Goal: Task Accomplishment & Management: Manage account settings

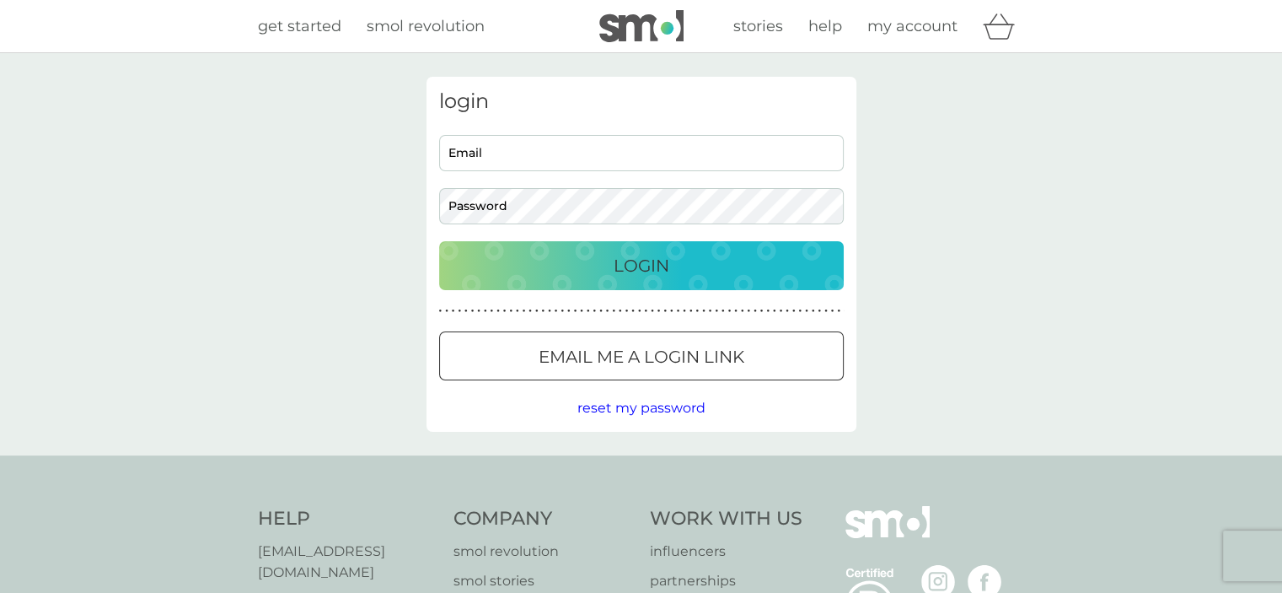
type input "[EMAIL_ADDRESS][DOMAIN_NAME]"
click at [621, 276] on p "Login" at bounding box center [642, 265] width 56 height 27
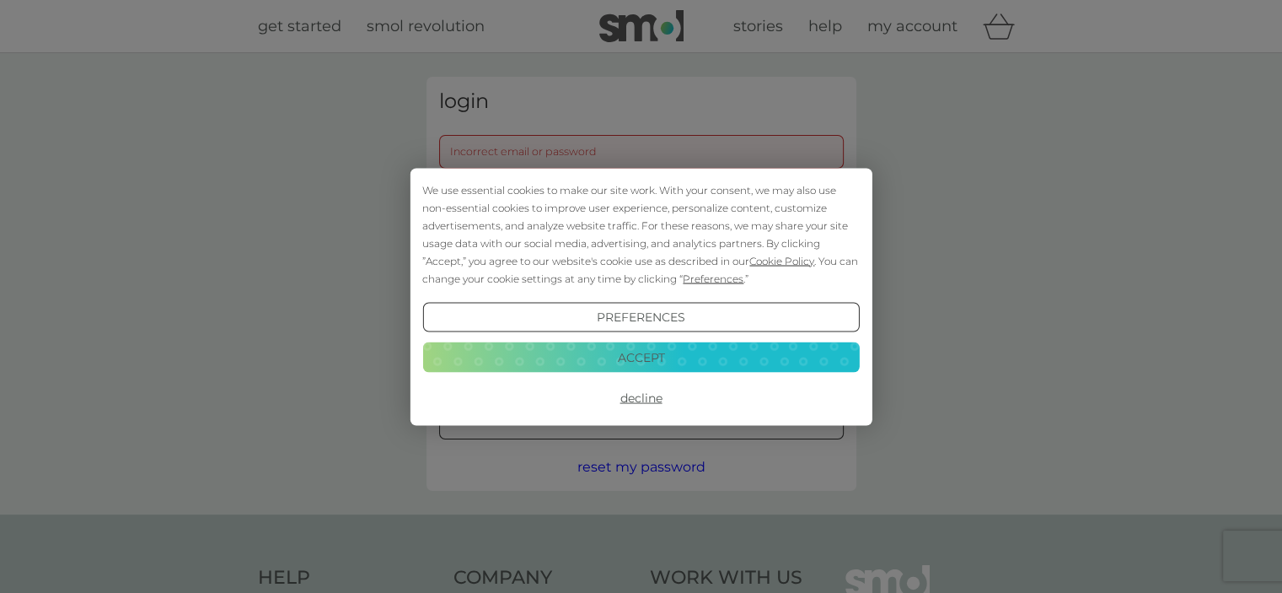
click at [710, 360] on button "Accept" at bounding box center [640, 357] width 437 height 30
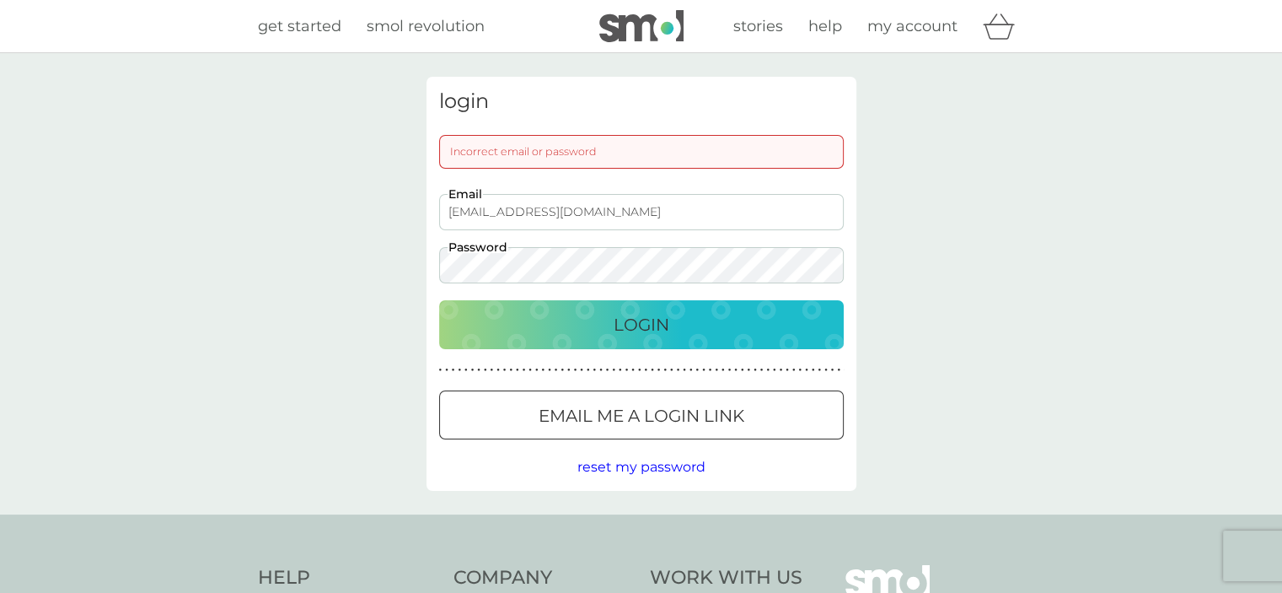
click at [732, 323] on div "Login" at bounding box center [641, 324] width 371 height 27
click at [377, 271] on div "login Incorrect email or password [EMAIL_ADDRESS][DOMAIN_NAME] Email Password L…" at bounding box center [641, 283] width 1282 height 461
click at [642, 466] on span "reset my password" at bounding box center [641, 467] width 128 height 16
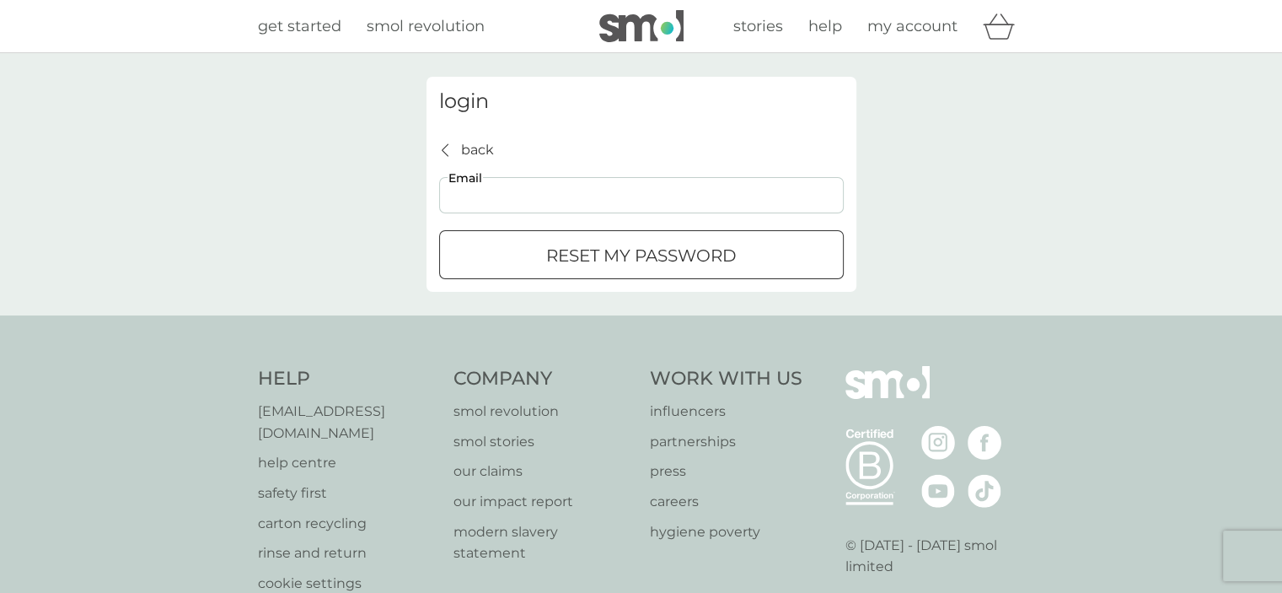
click at [561, 201] on input "Email" at bounding box center [641, 195] width 405 height 36
type input "[EMAIL_ADDRESS][DOMAIN_NAME]"
click at [674, 259] on p "reset my password" at bounding box center [641, 255] width 190 height 27
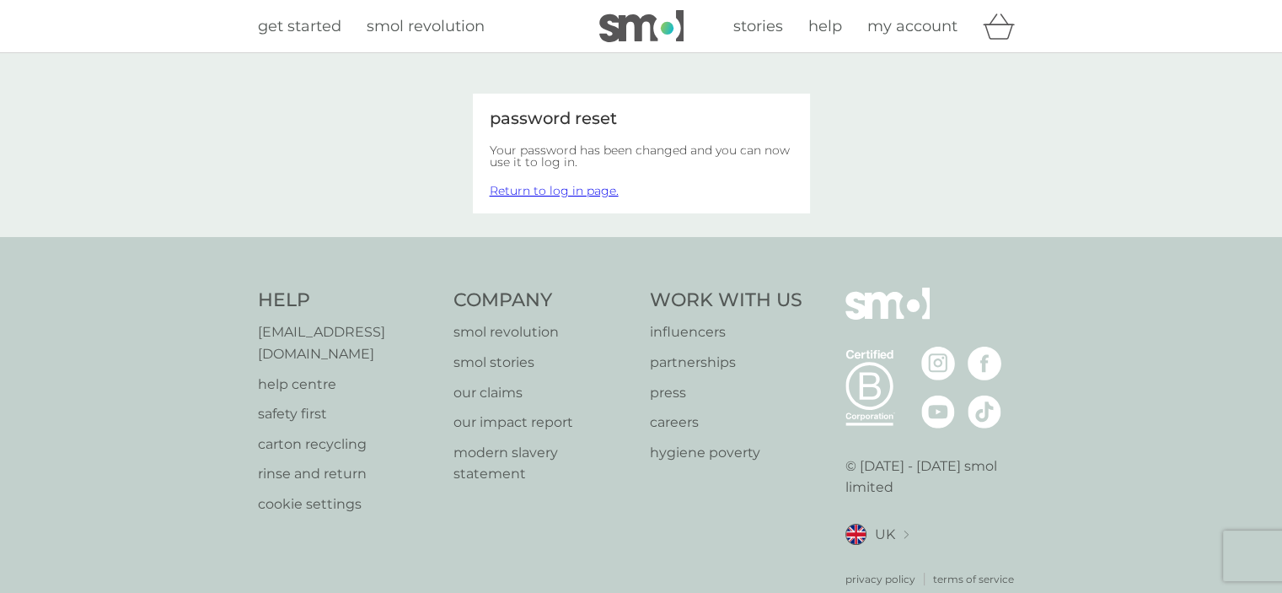
click at [564, 189] on link "Return to log in page." at bounding box center [554, 190] width 129 height 15
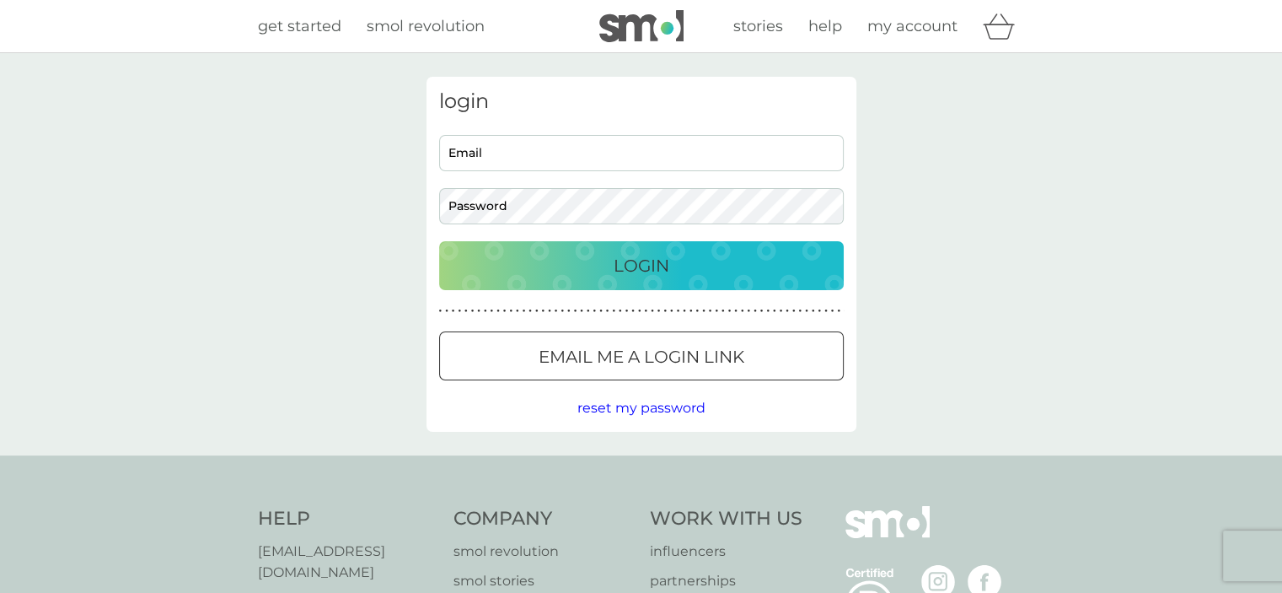
type input "[EMAIL_ADDRESS][DOMAIN_NAME]"
click at [539, 150] on input "[EMAIL_ADDRESS][DOMAIN_NAME]" at bounding box center [641, 153] width 405 height 36
click at [632, 261] on p "Login" at bounding box center [642, 265] width 56 height 27
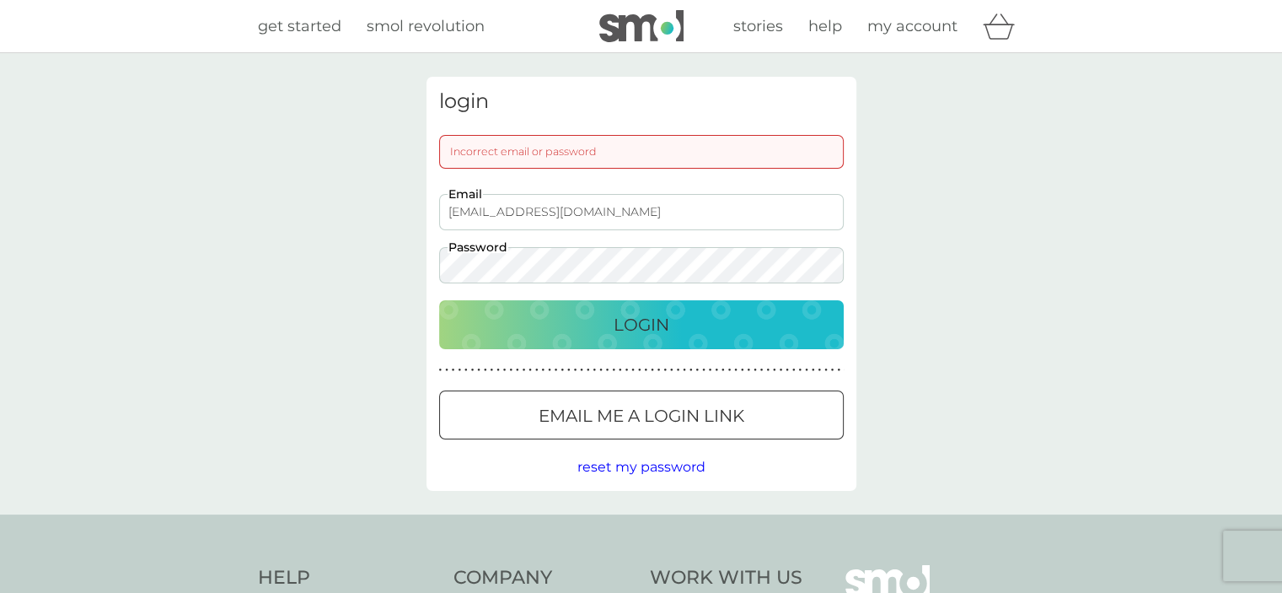
click at [341, 265] on div "login Incorrect email or password [EMAIL_ADDRESS][DOMAIN_NAME] Email Password L…" at bounding box center [641, 283] width 1282 height 461
click at [806, 329] on div "Login" at bounding box center [641, 324] width 371 height 27
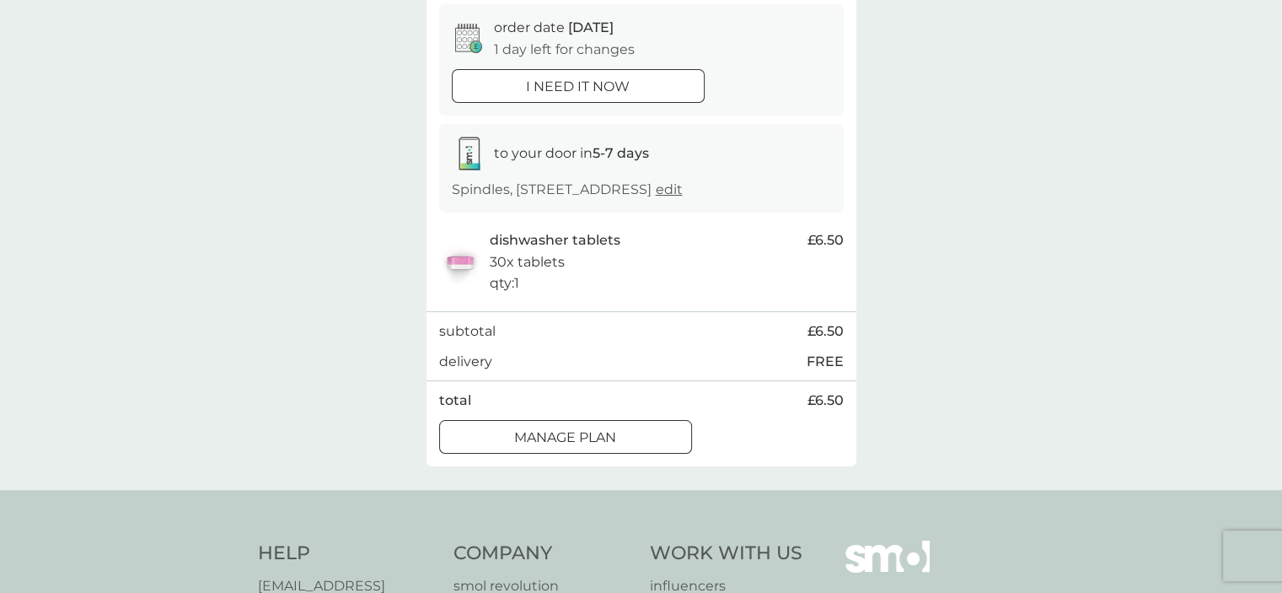
scroll to position [169, 0]
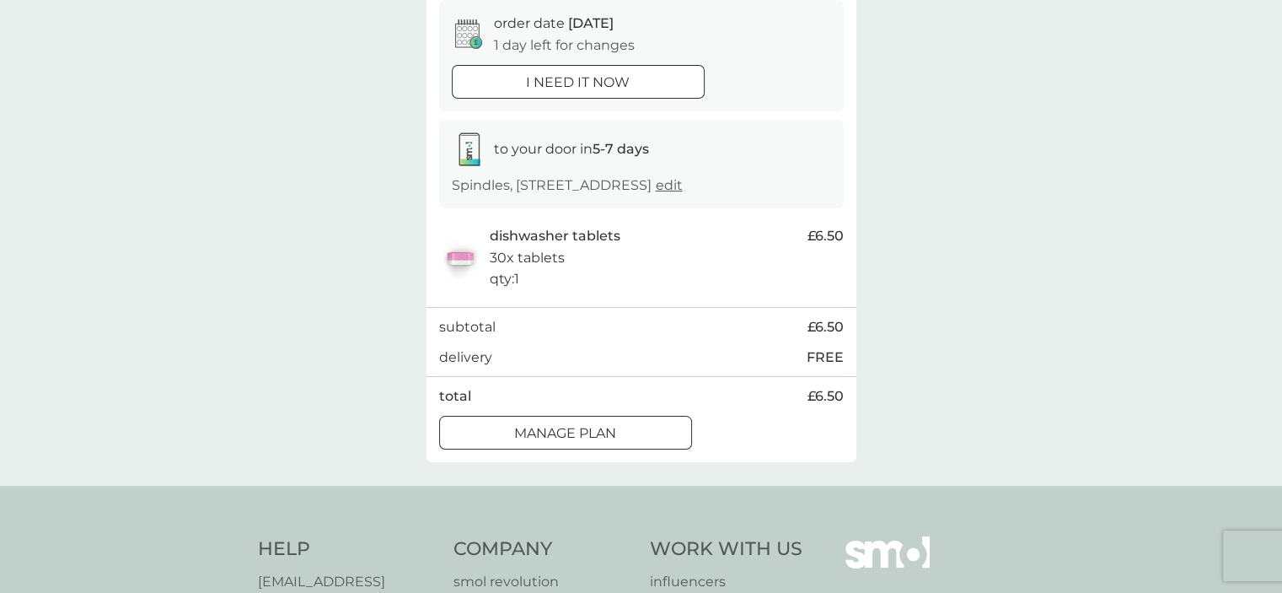
click at [627, 433] on div "Manage plan" at bounding box center [565, 433] width 251 height 22
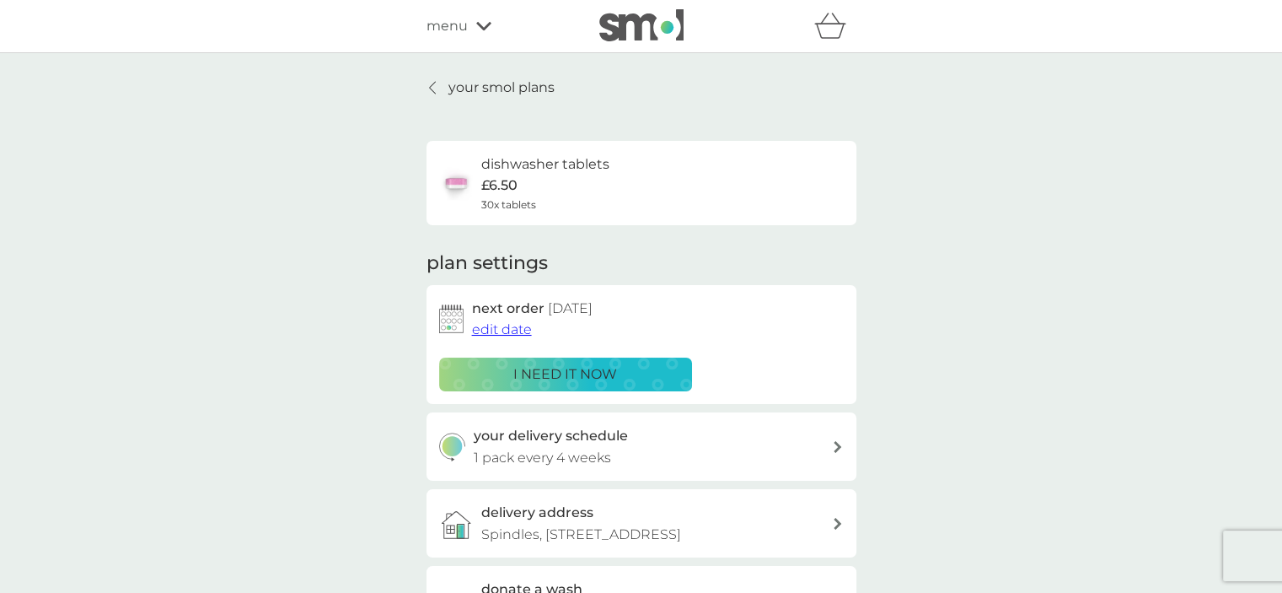
scroll to position [84, 0]
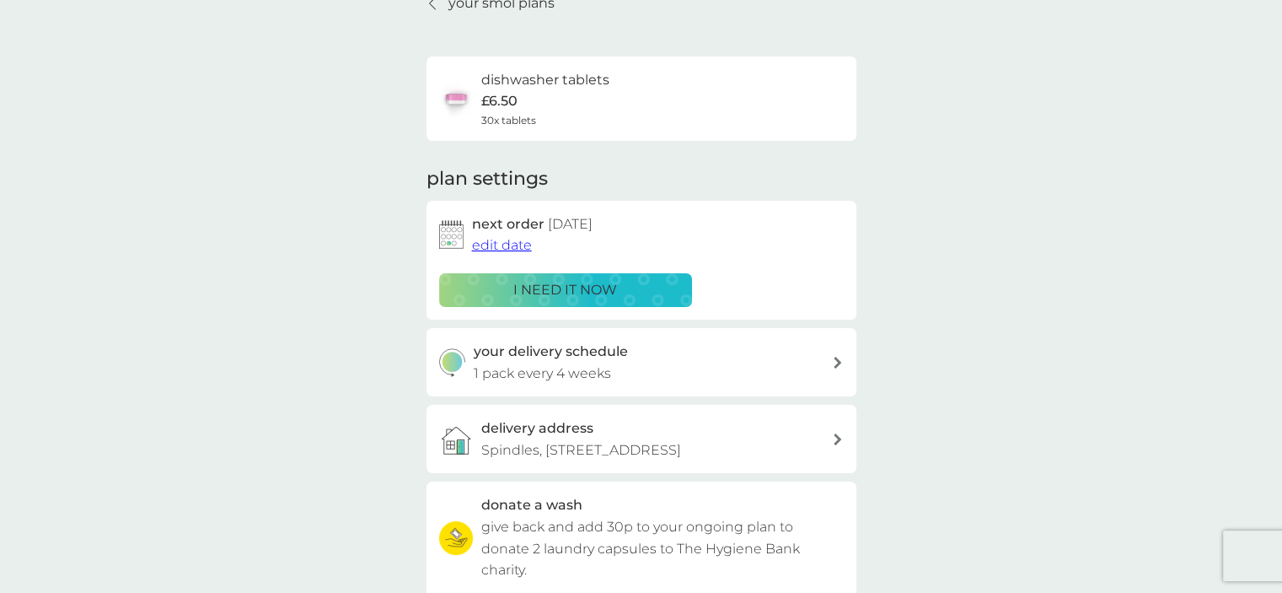
click at [512, 245] on span "edit date" at bounding box center [502, 245] width 60 height 16
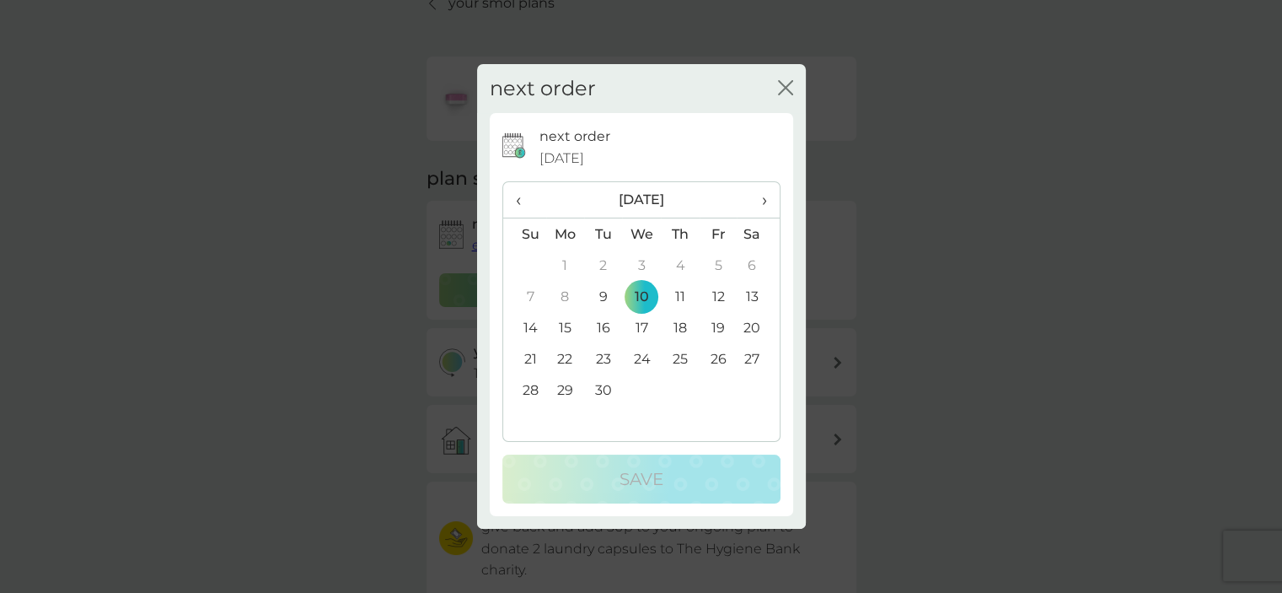
click at [641, 357] on td "24" at bounding box center [641, 358] width 39 height 31
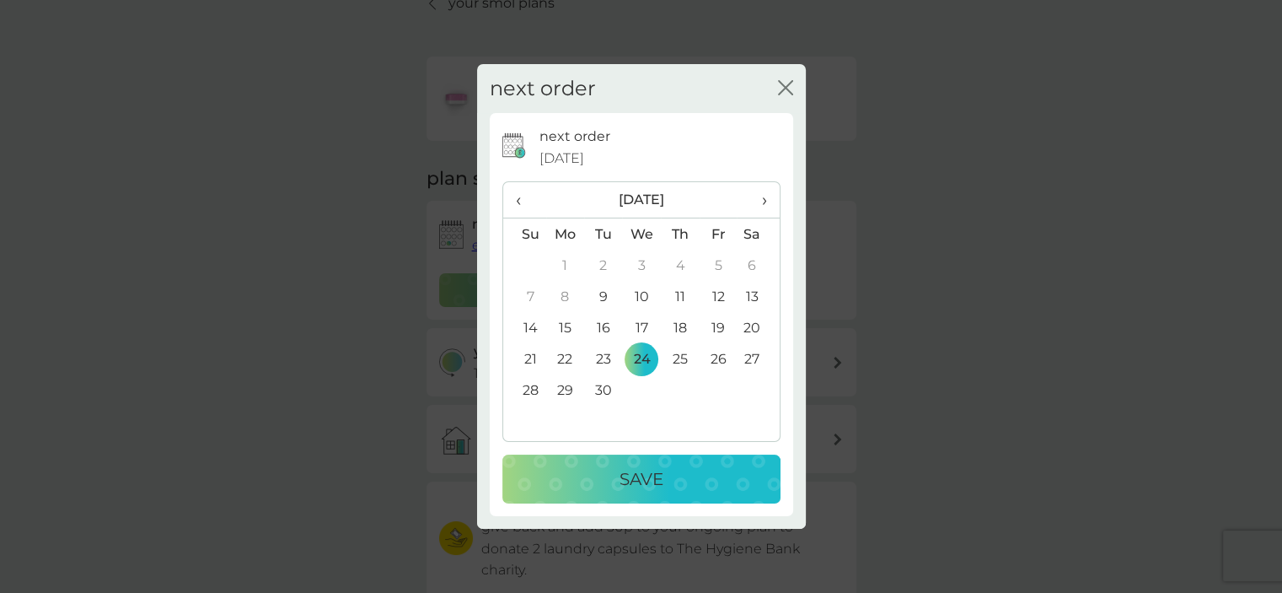
click at [659, 473] on p "Save" at bounding box center [641, 478] width 44 height 27
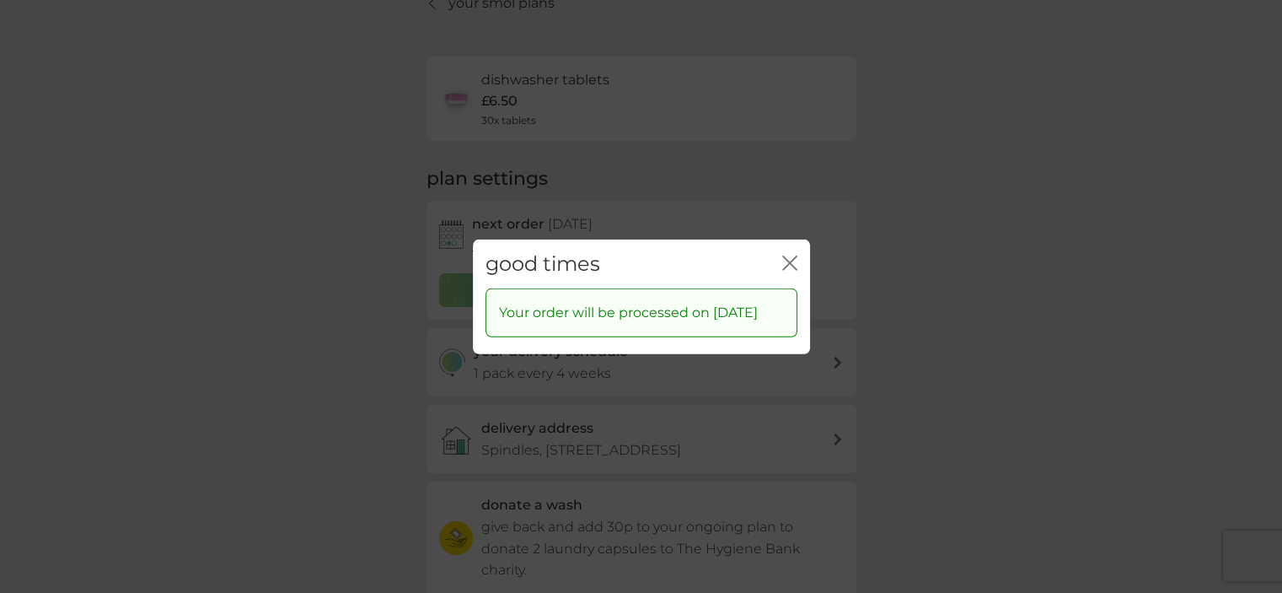
click at [789, 255] on icon "close" at bounding box center [786, 261] width 7 height 13
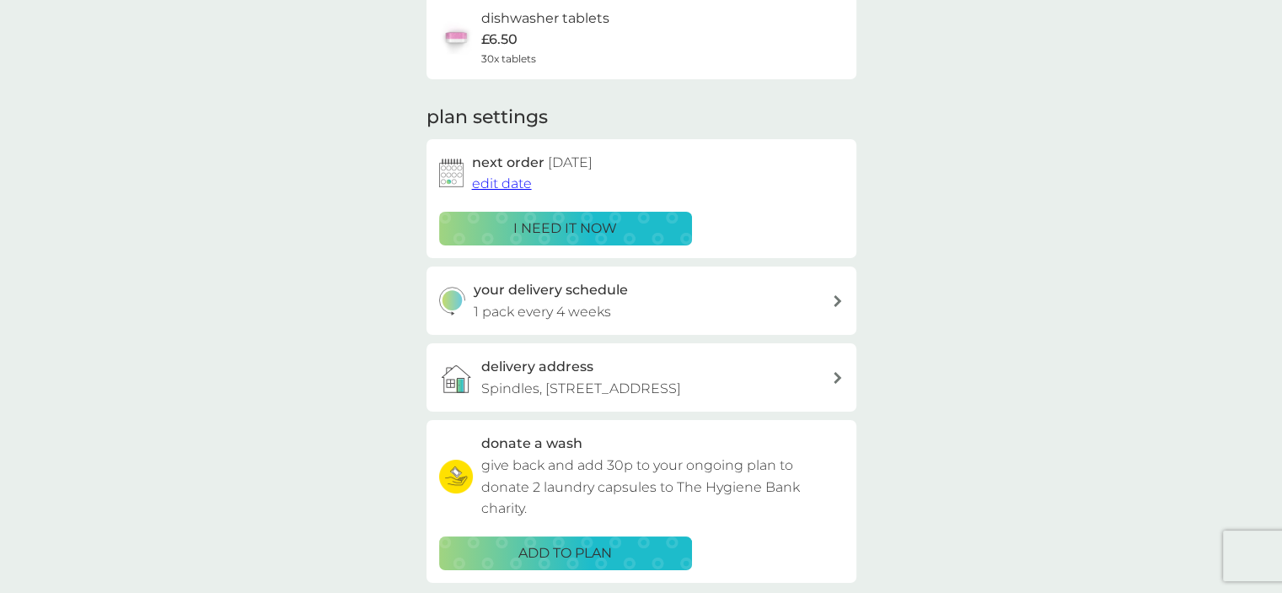
scroll to position [0, 0]
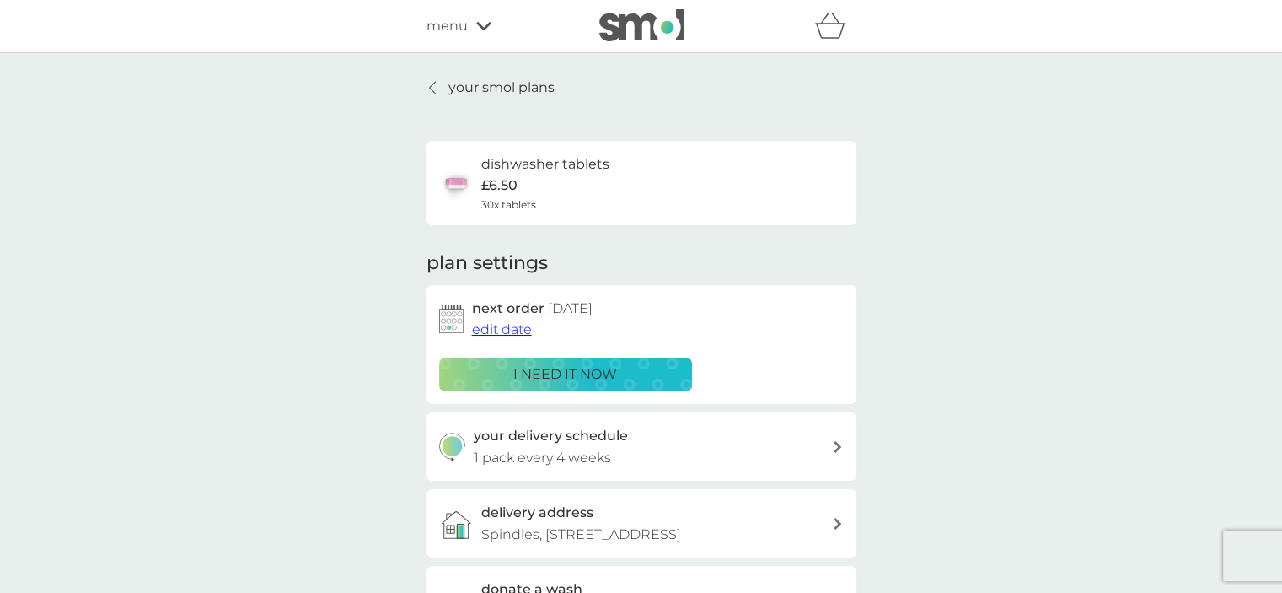
click at [535, 87] on p "your smol plans" at bounding box center [501, 88] width 106 height 22
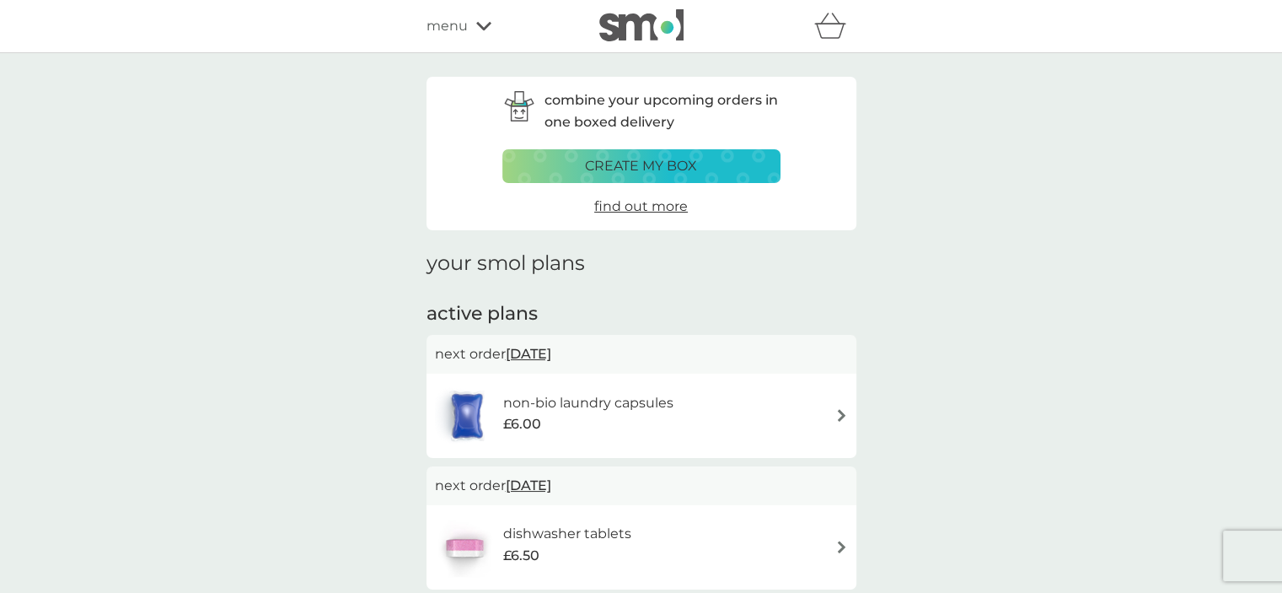
click at [637, 405] on h6 "non-bio laundry capsules" at bounding box center [588, 403] width 170 height 22
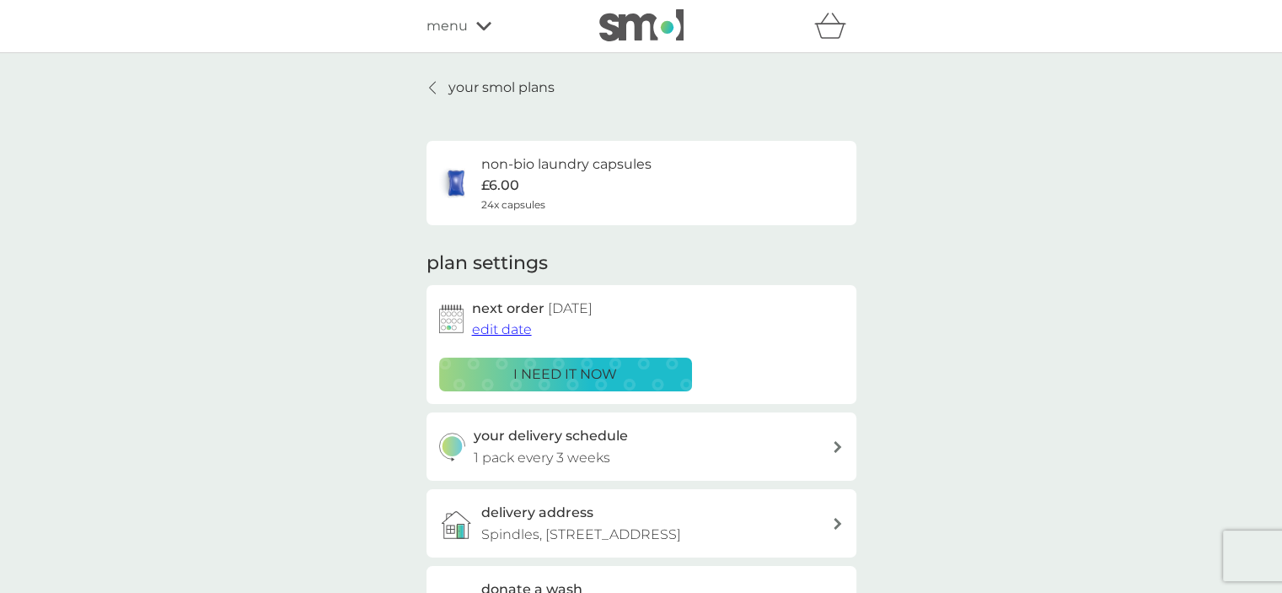
click at [512, 328] on span "edit date" at bounding box center [502, 329] width 60 height 16
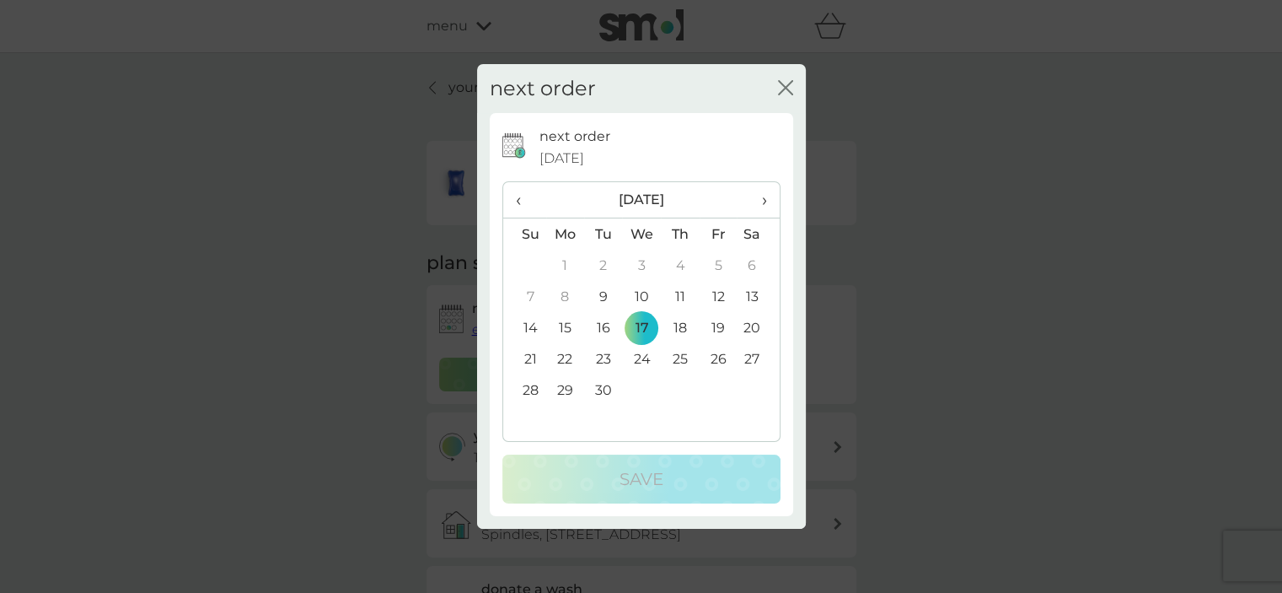
click at [602, 392] on td "30" at bounding box center [603, 389] width 38 height 31
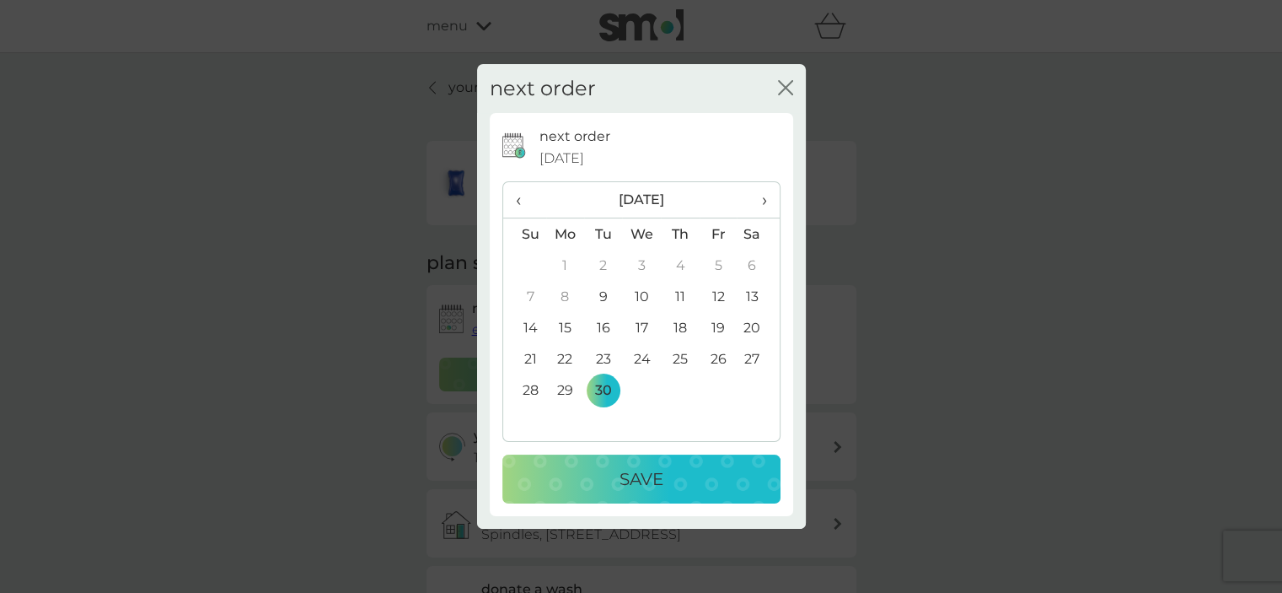
click at [638, 473] on p "Save" at bounding box center [641, 478] width 44 height 27
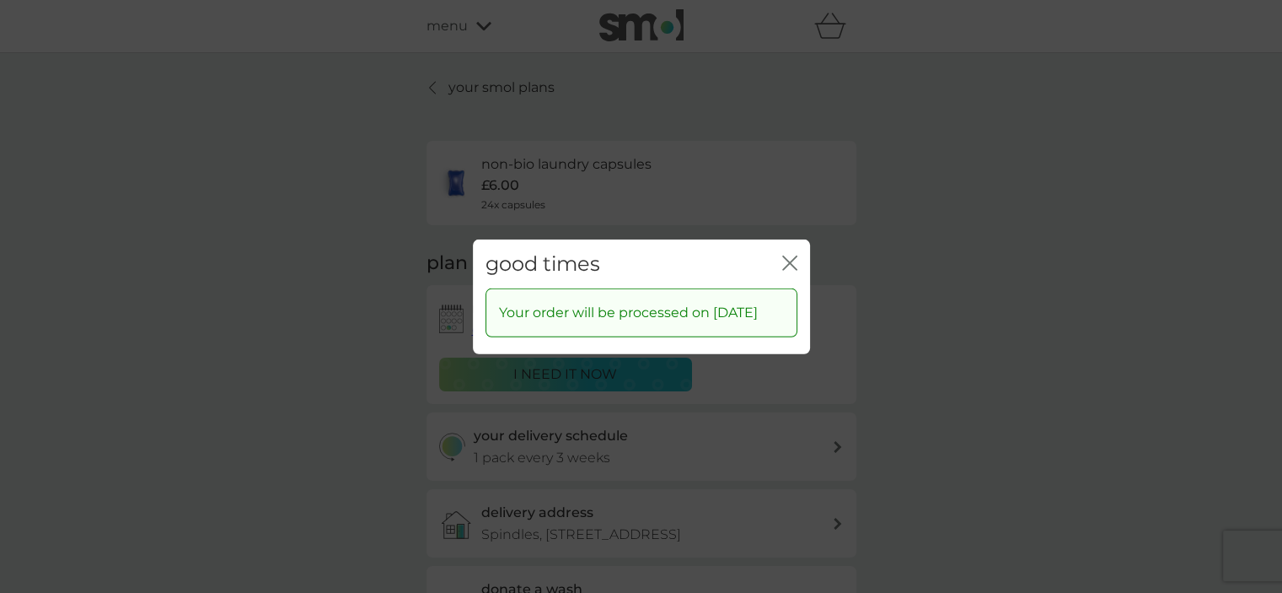
click at [786, 255] on icon "close" at bounding box center [786, 261] width 7 height 13
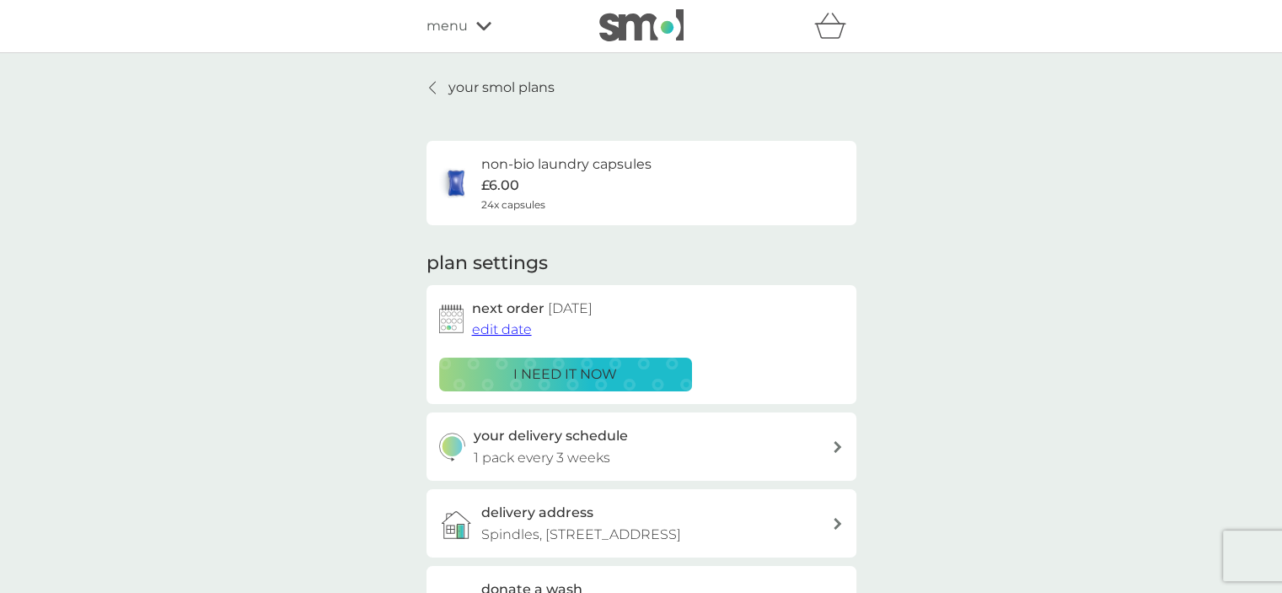
click at [530, 83] on p "your smol plans" at bounding box center [501, 88] width 106 height 22
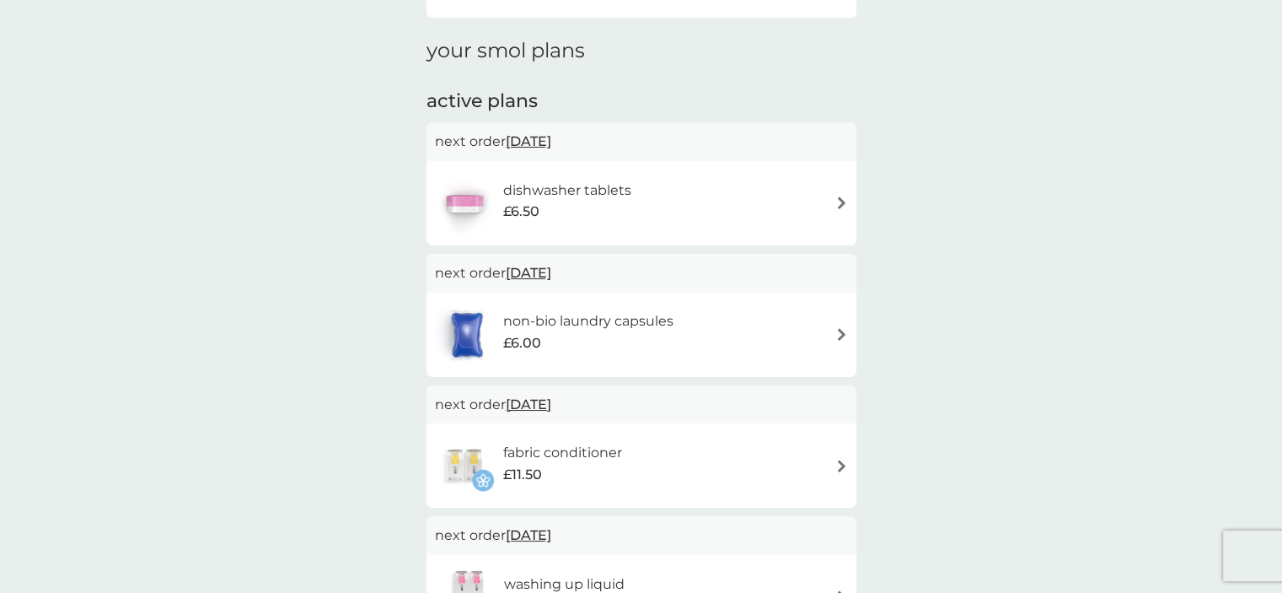
scroll to position [253, 0]
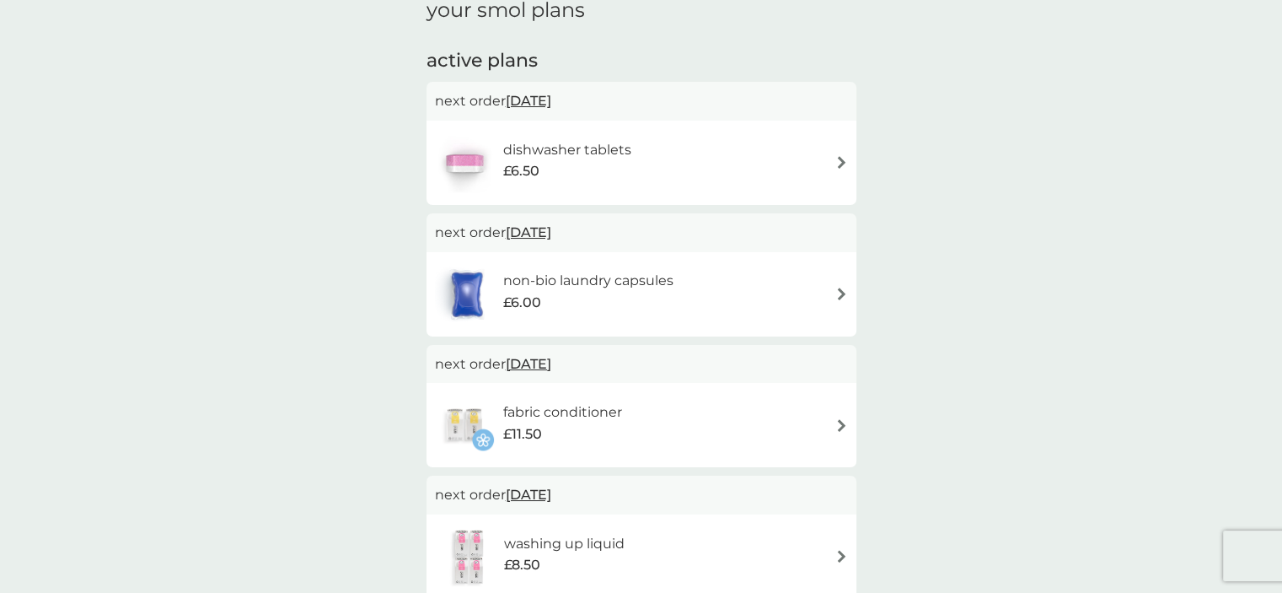
click at [581, 416] on h6 "fabric conditioner" at bounding box center [562, 412] width 119 height 22
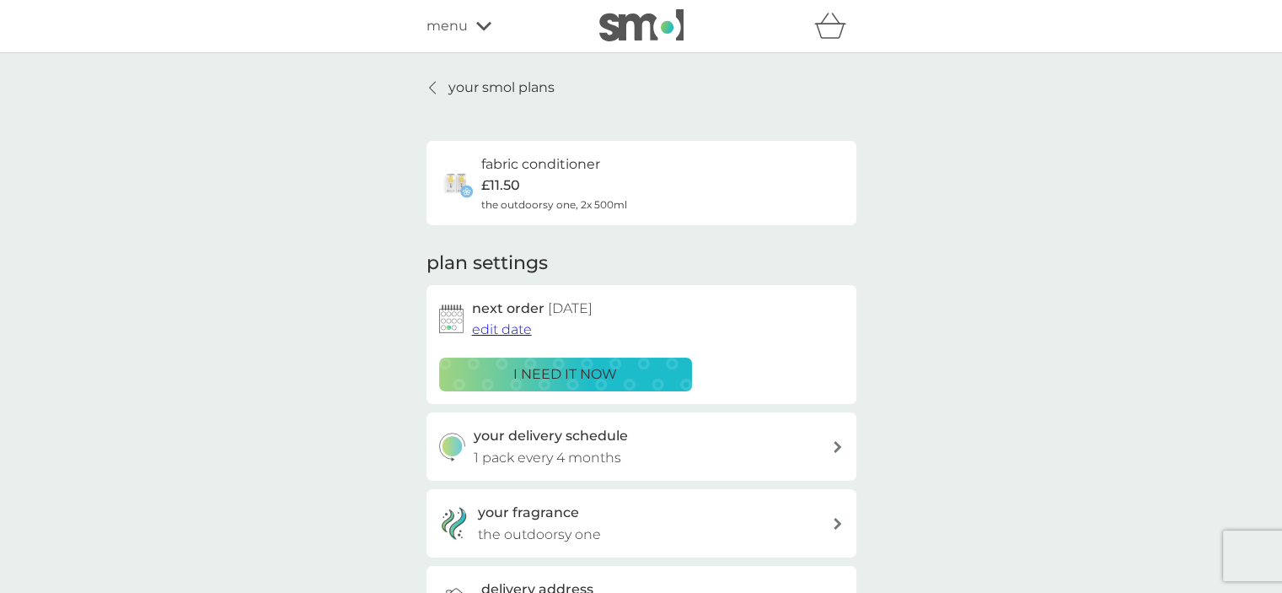
click at [566, 373] on p "i need it now" at bounding box center [565, 374] width 104 height 22
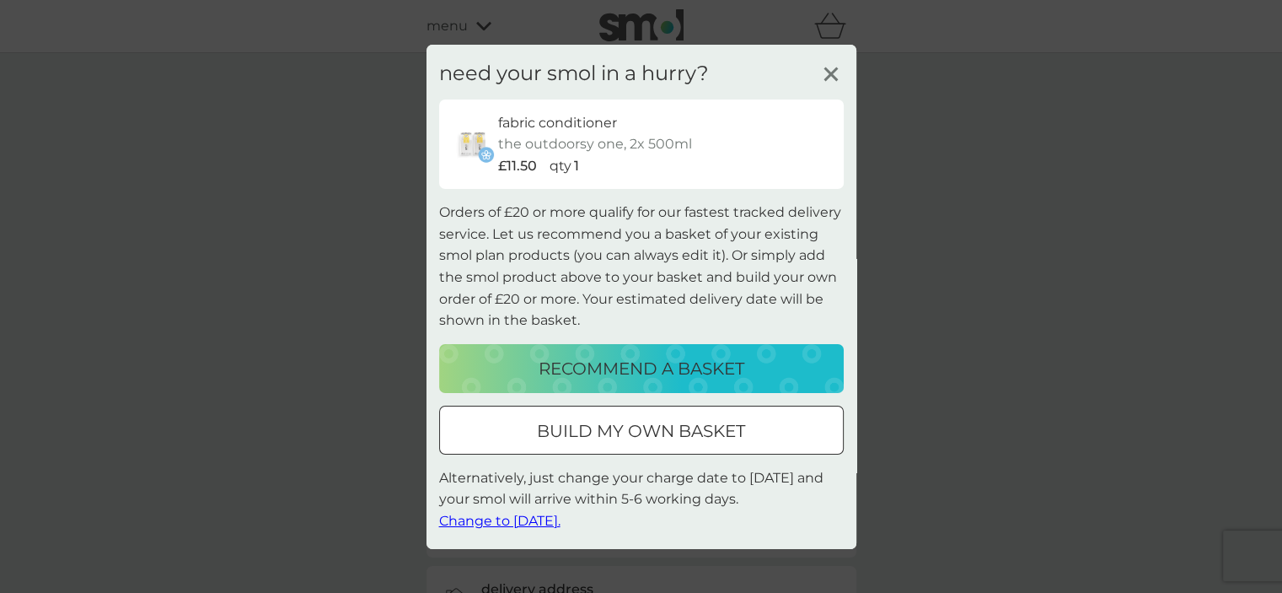
click at [558, 519] on span "Change to tomorrow." at bounding box center [499, 520] width 121 height 16
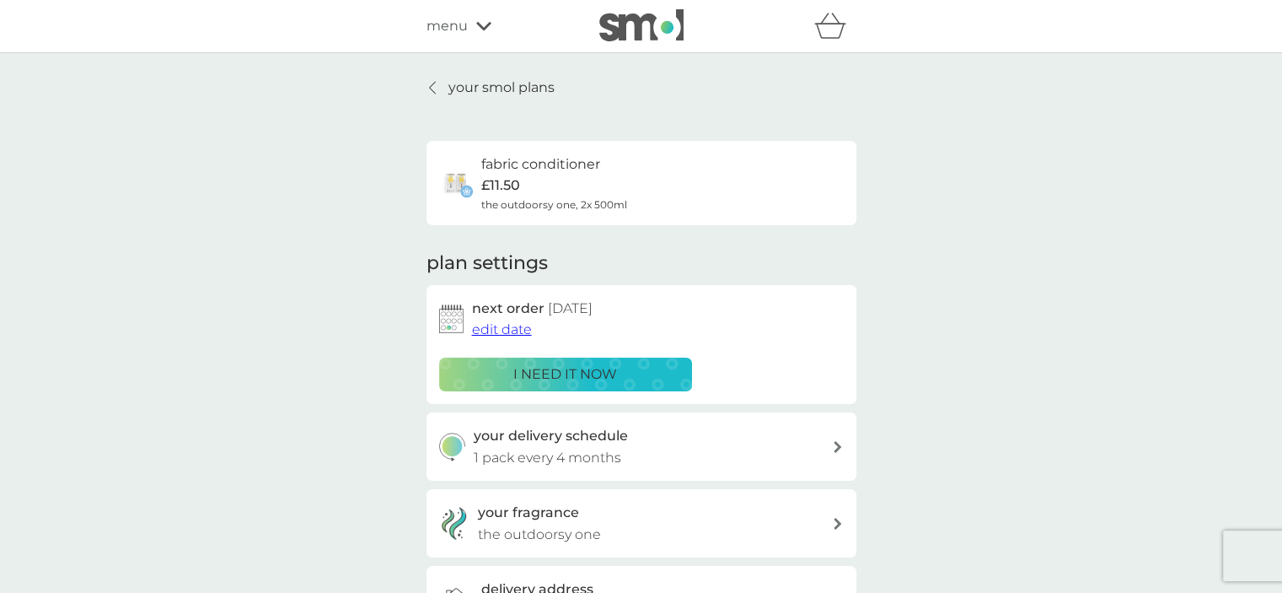
click at [673, 448] on div "your delivery schedule 1 pack every 4 months" at bounding box center [653, 446] width 358 height 43
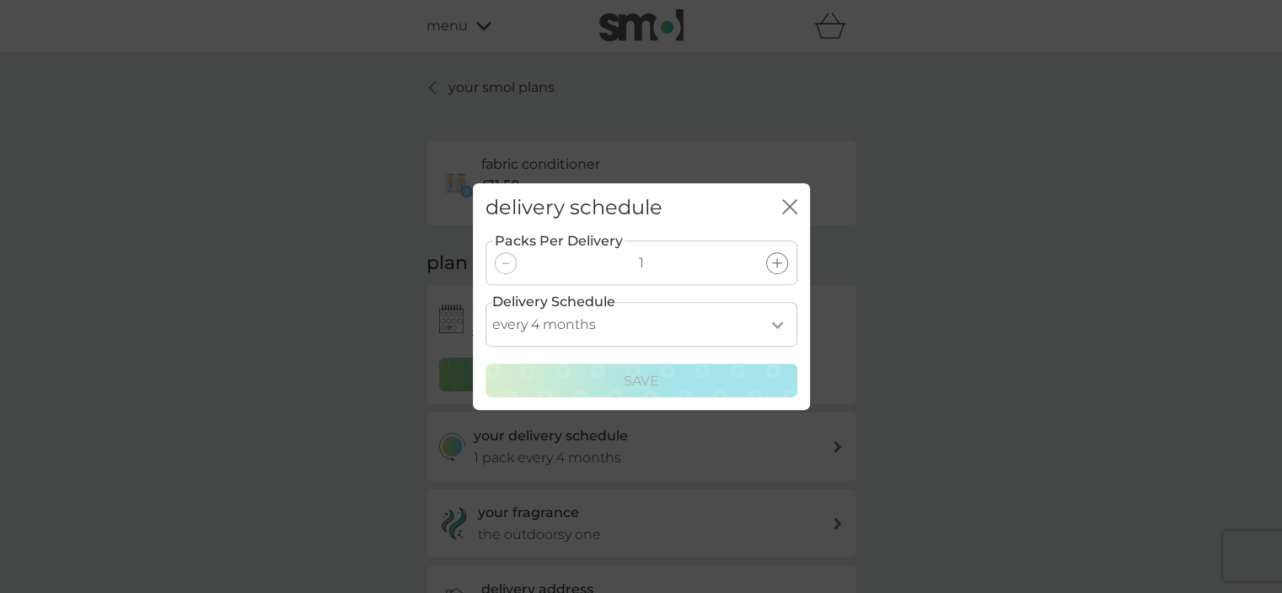
click at [619, 330] on select "every 1 month every 2 months every 3 months every 4 months every 5 months every…" at bounding box center [641, 324] width 312 height 45
select select "2"
click at [485, 302] on select "every 1 month every 2 months every 3 months every 4 months every 5 months every…" at bounding box center [641, 324] width 312 height 45
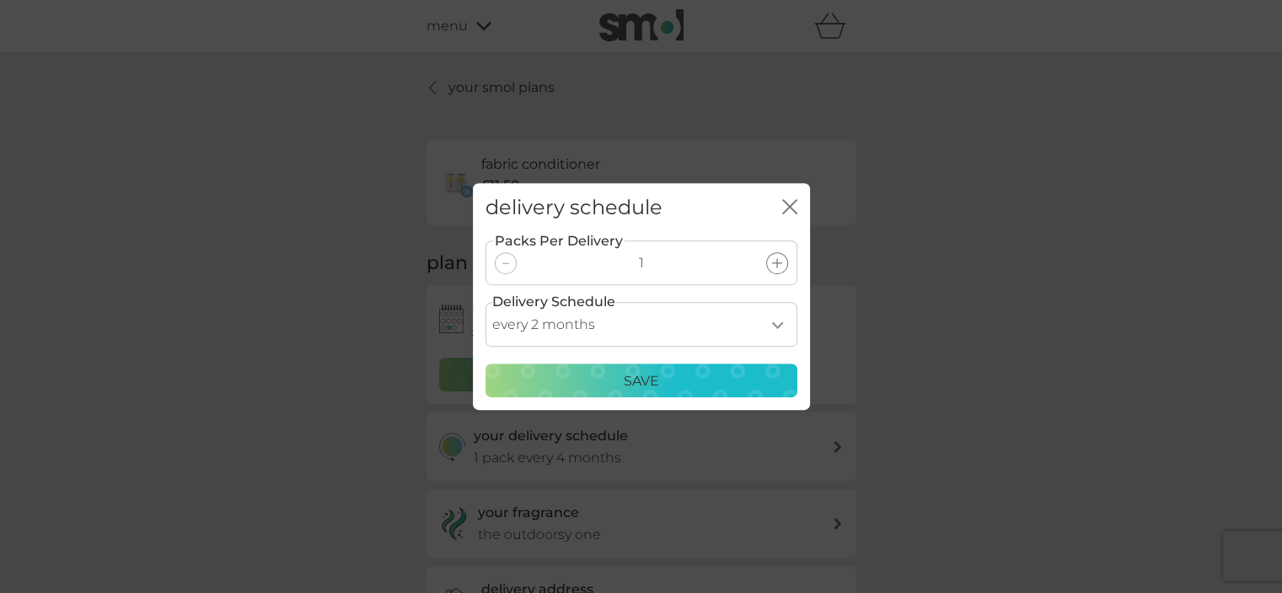
click at [637, 389] on p "Save" at bounding box center [641, 381] width 35 height 22
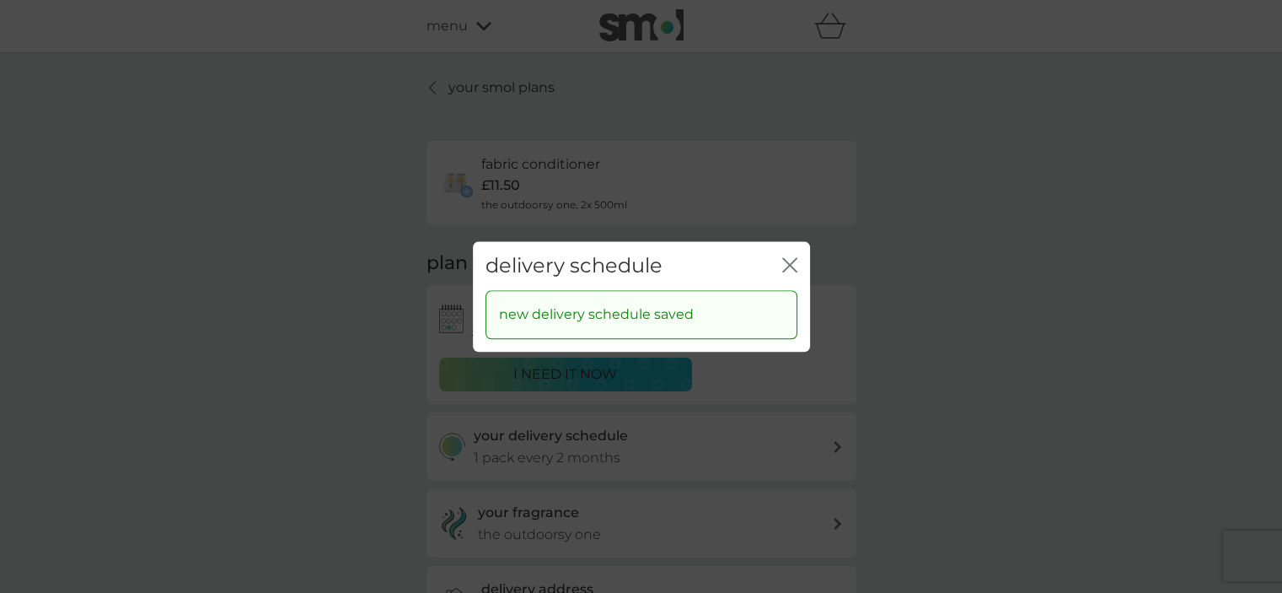
click at [791, 262] on icon "close" at bounding box center [793, 264] width 7 height 13
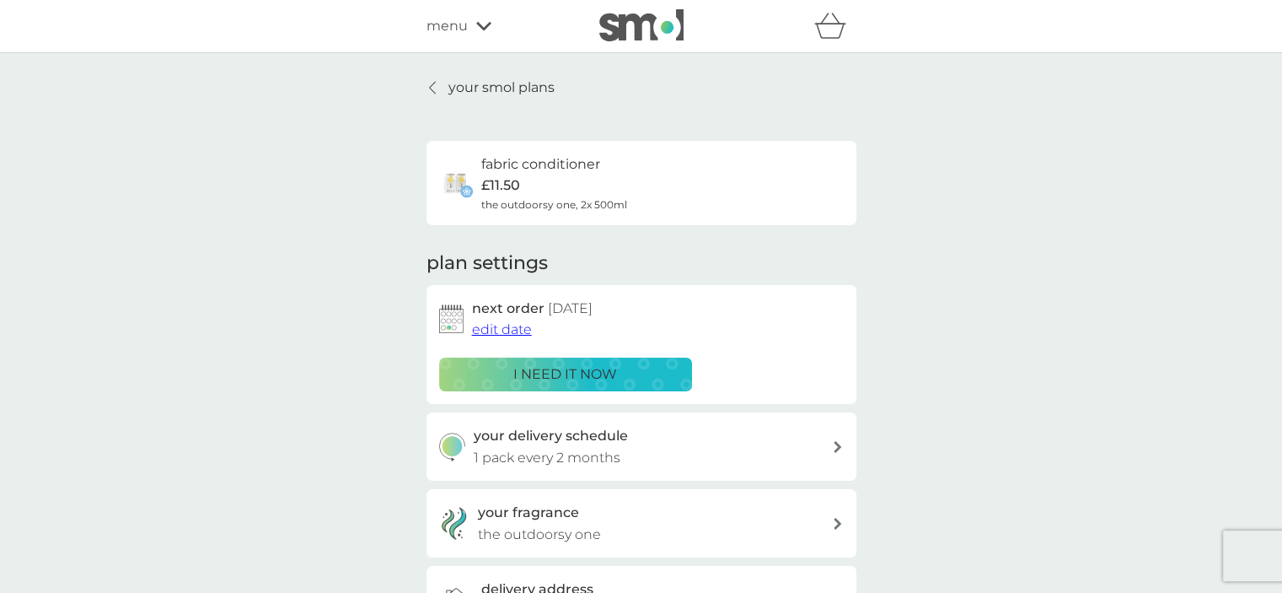
click at [491, 87] on p "your smol plans" at bounding box center [501, 88] width 106 height 22
